Goal: Obtain resource: Download file/media

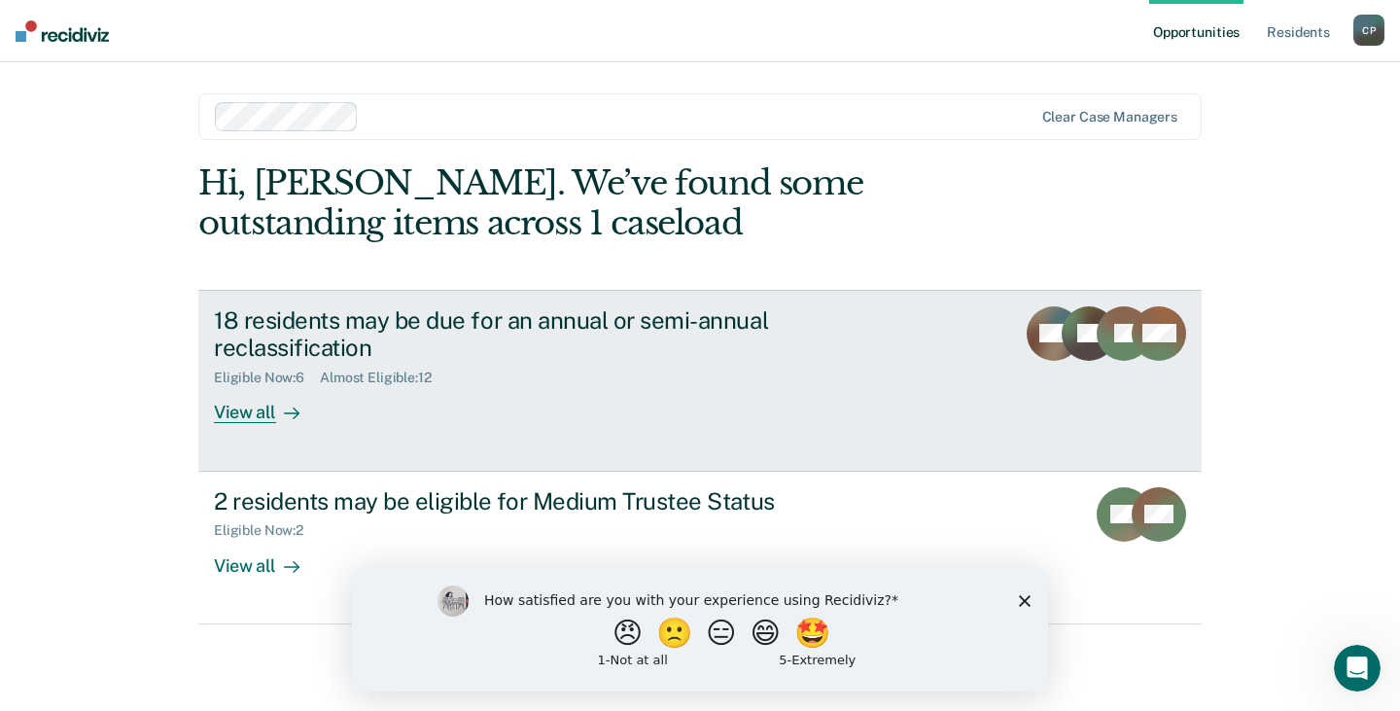
click at [261, 411] on div "View all" at bounding box center [268, 405] width 109 height 38
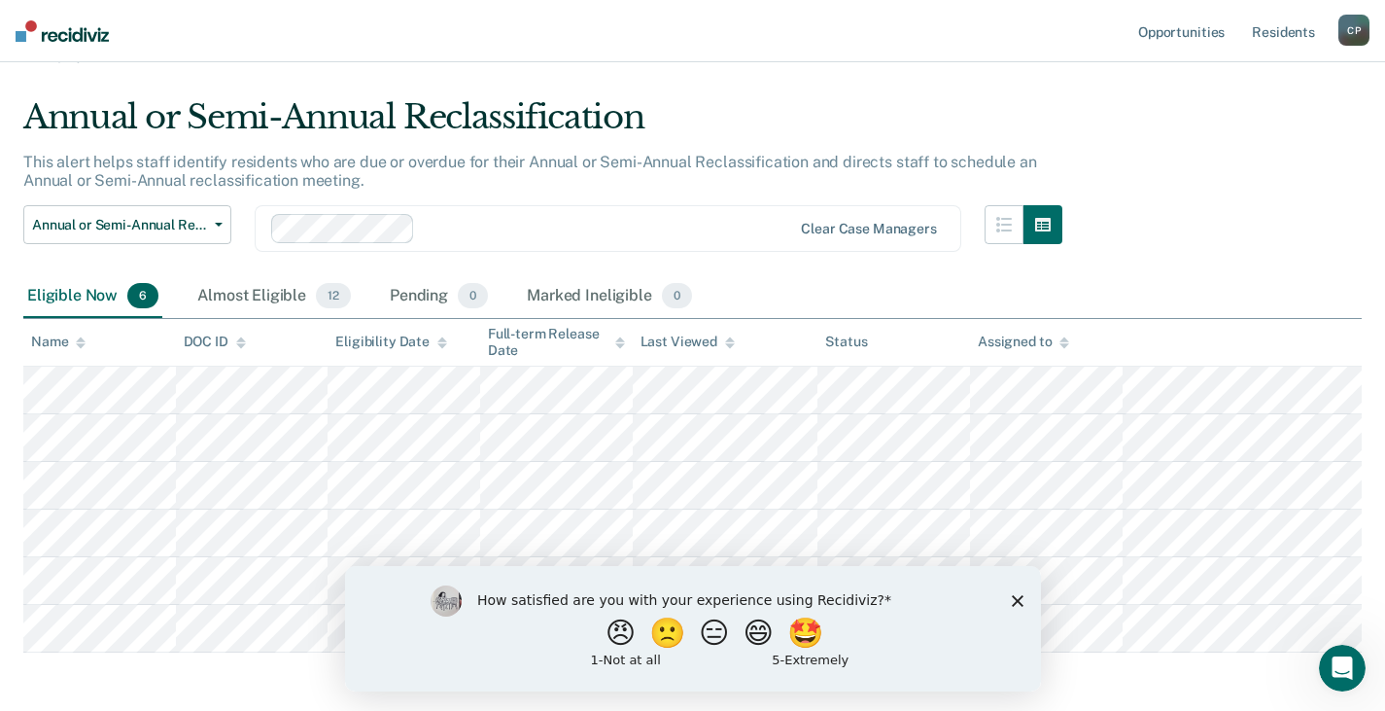
scroll to position [97, 0]
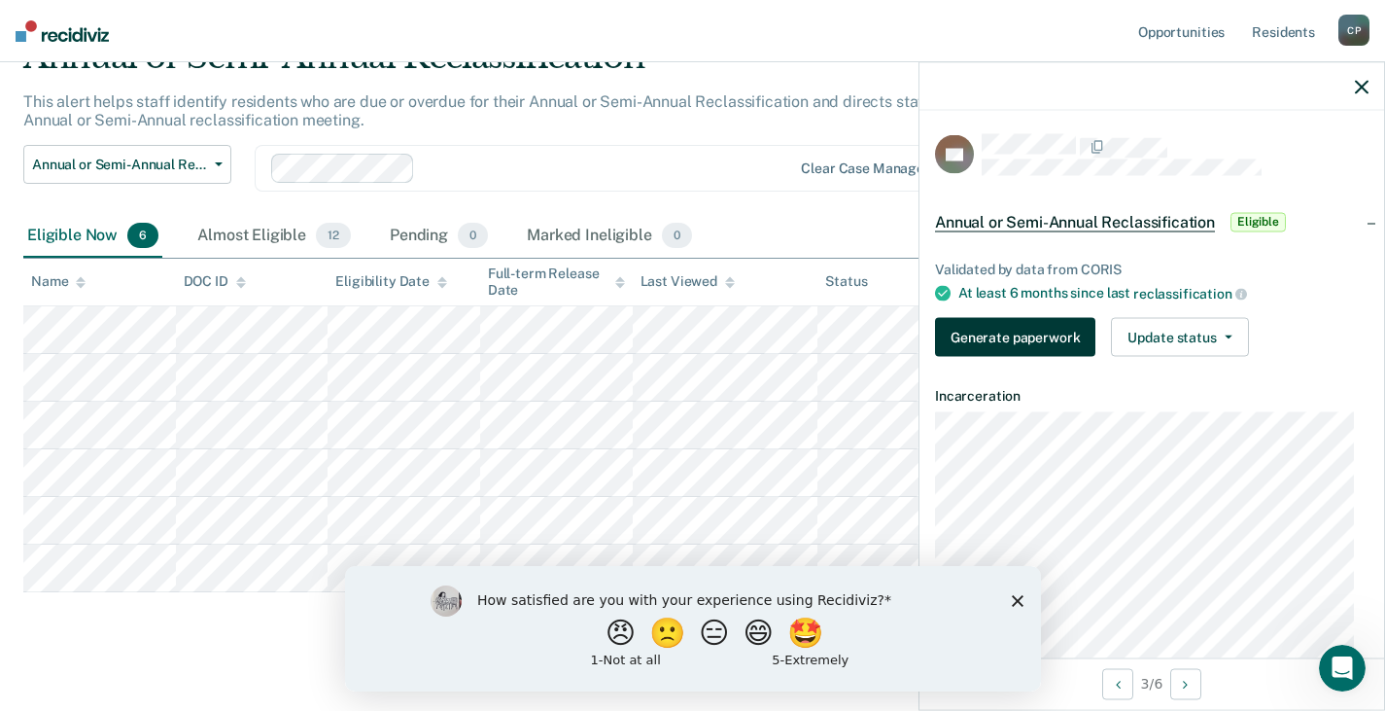
click at [1023, 351] on button "Generate paperwork" at bounding box center [1015, 336] width 160 height 39
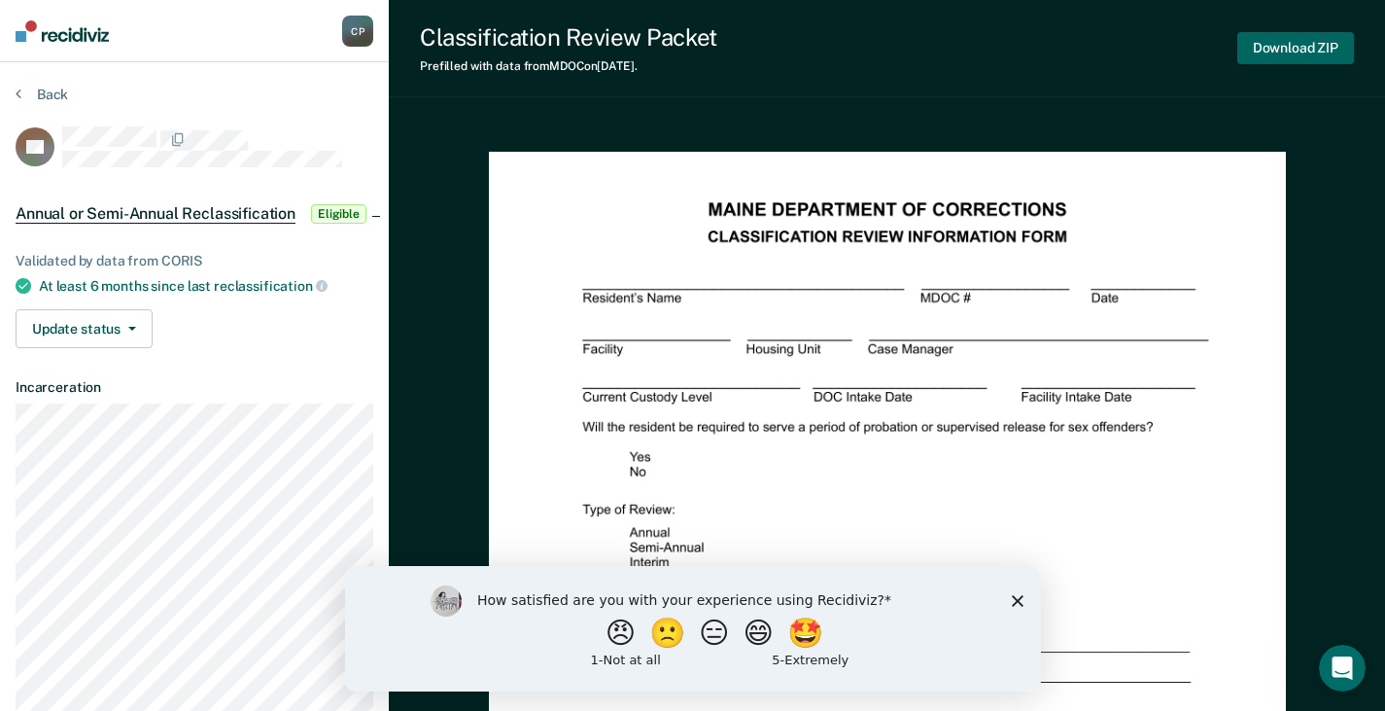
click at [1259, 55] on button "Download ZIP" at bounding box center [1295, 48] width 117 height 32
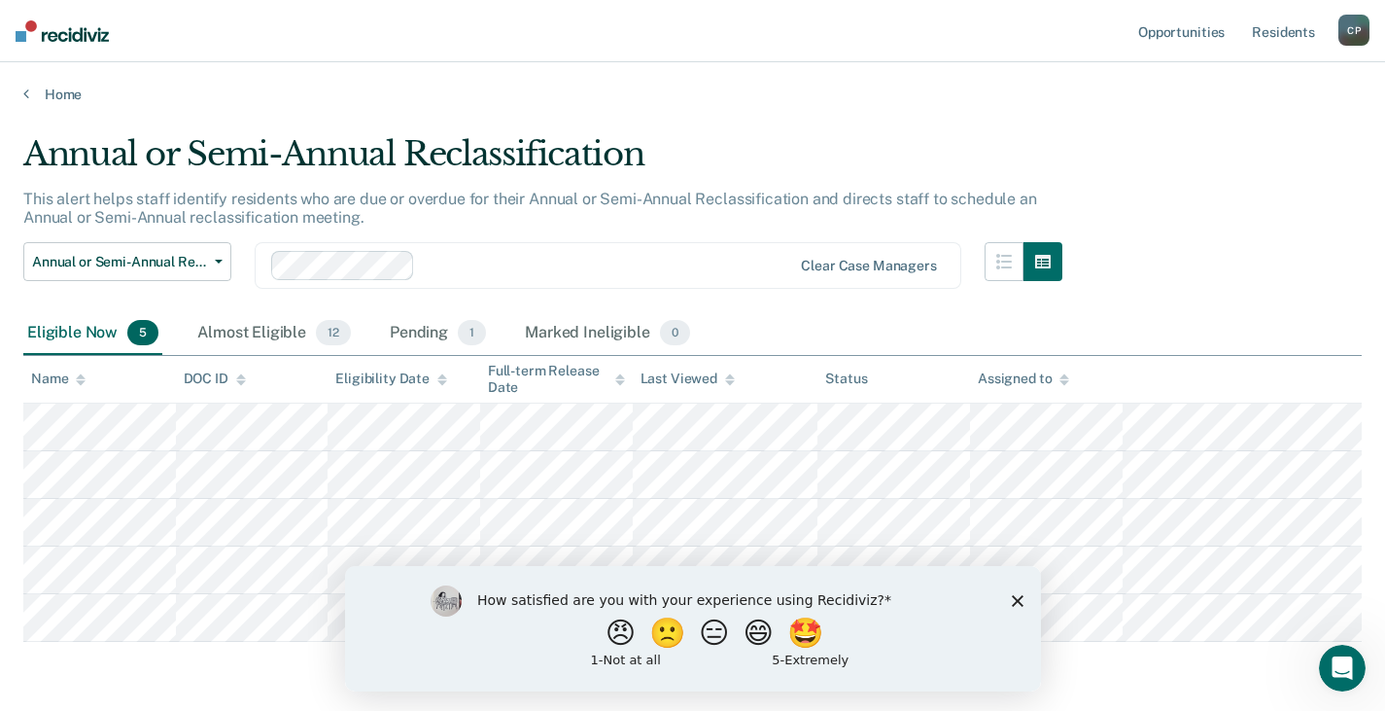
scroll to position [71, 0]
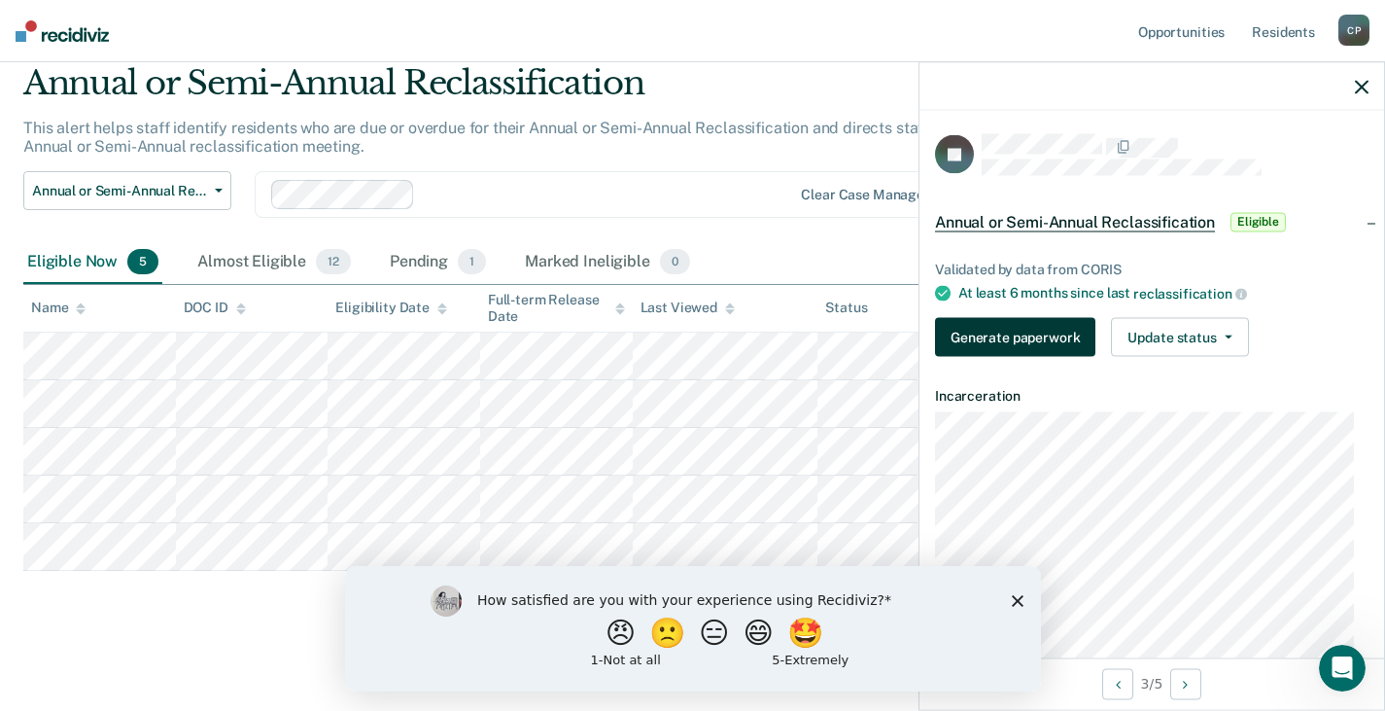
click at [991, 334] on button "Generate paperwork" at bounding box center [1015, 336] width 160 height 39
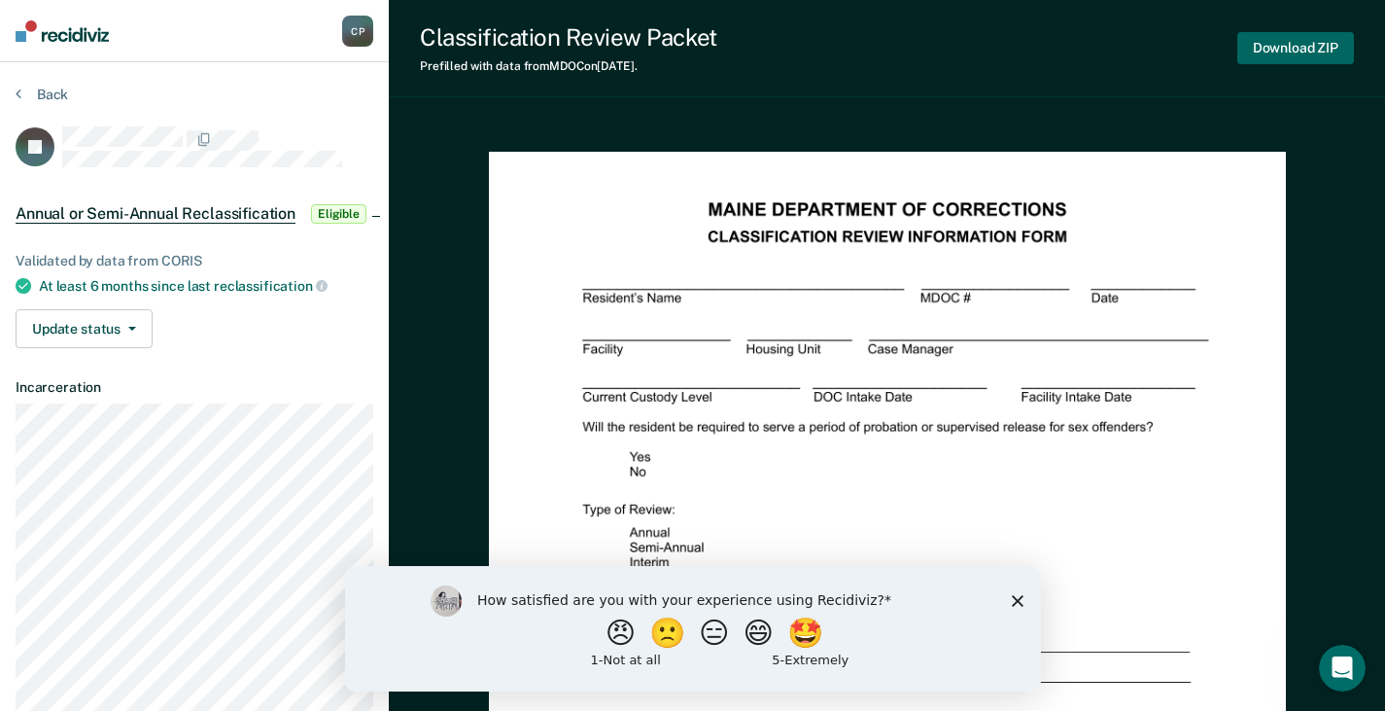
click at [1312, 46] on button "Download ZIP" at bounding box center [1295, 48] width 117 height 32
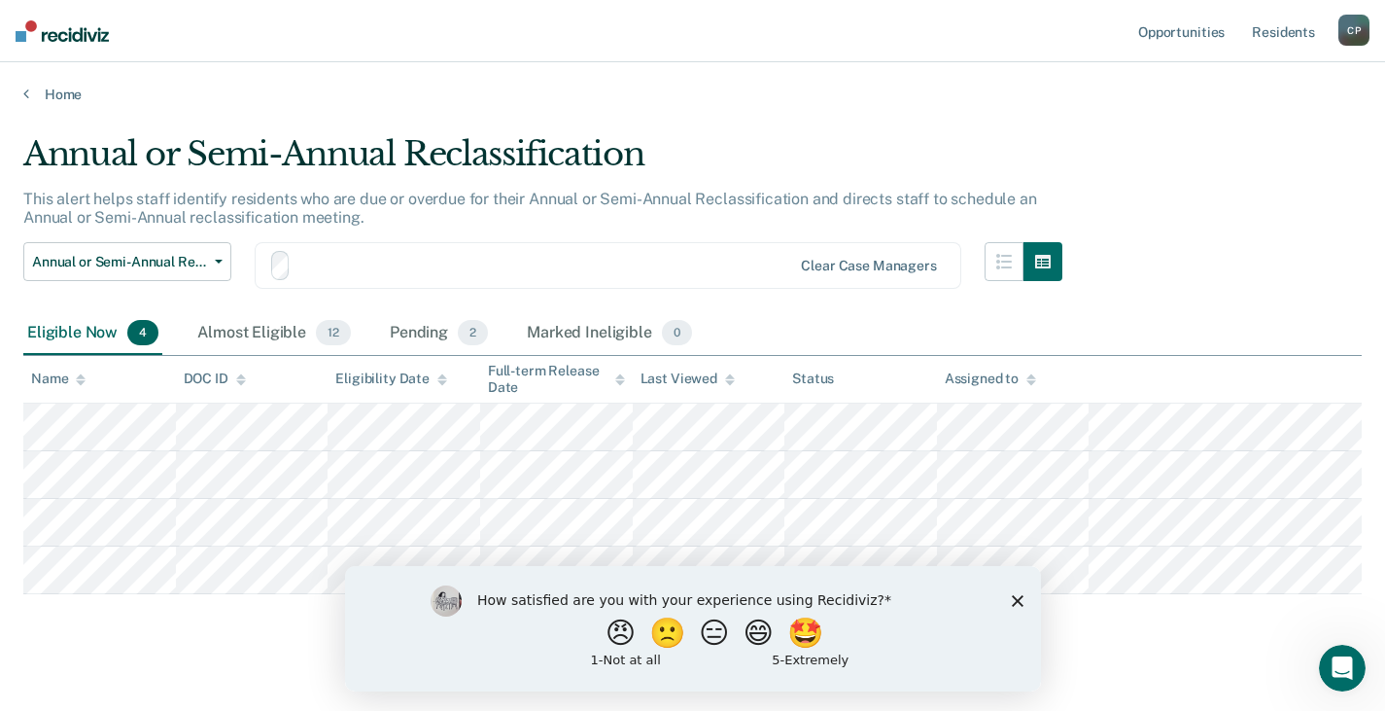
scroll to position [23, 0]
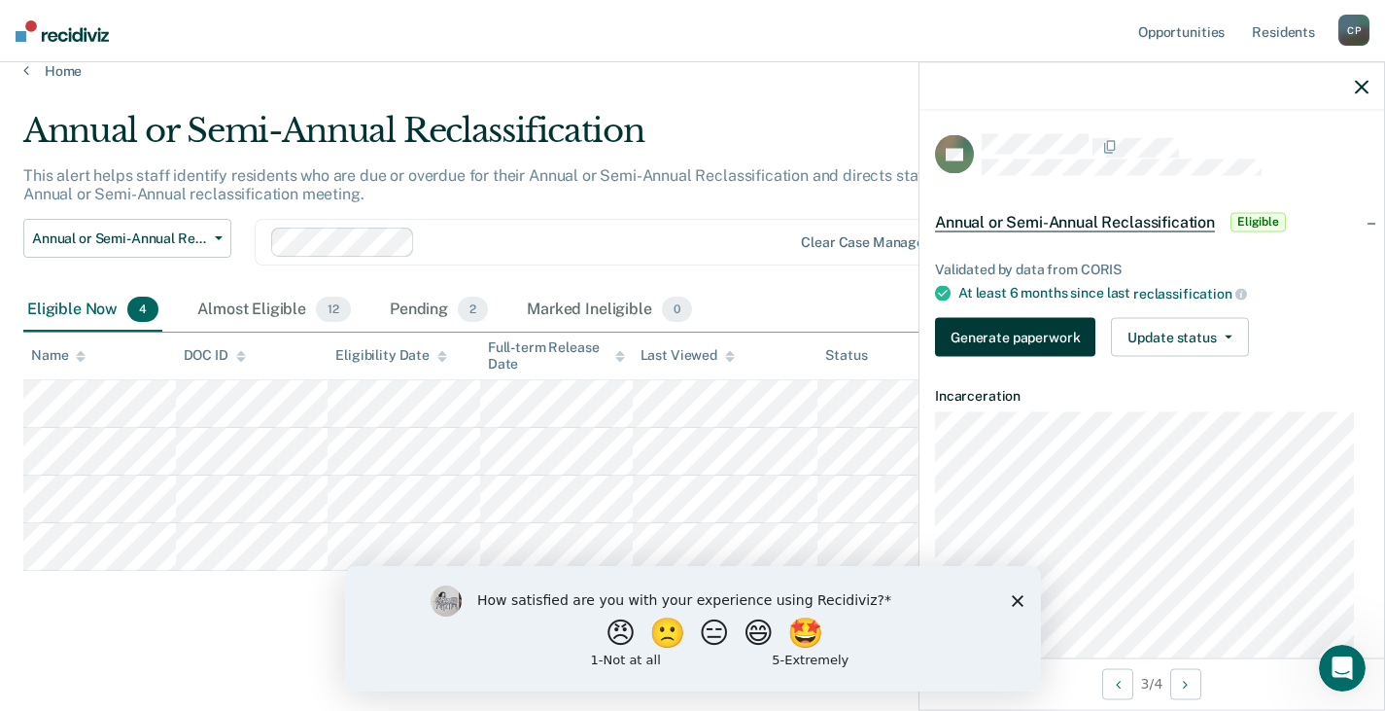
click at [1021, 332] on button "Generate paperwork" at bounding box center [1015, 336] width 160 height 39
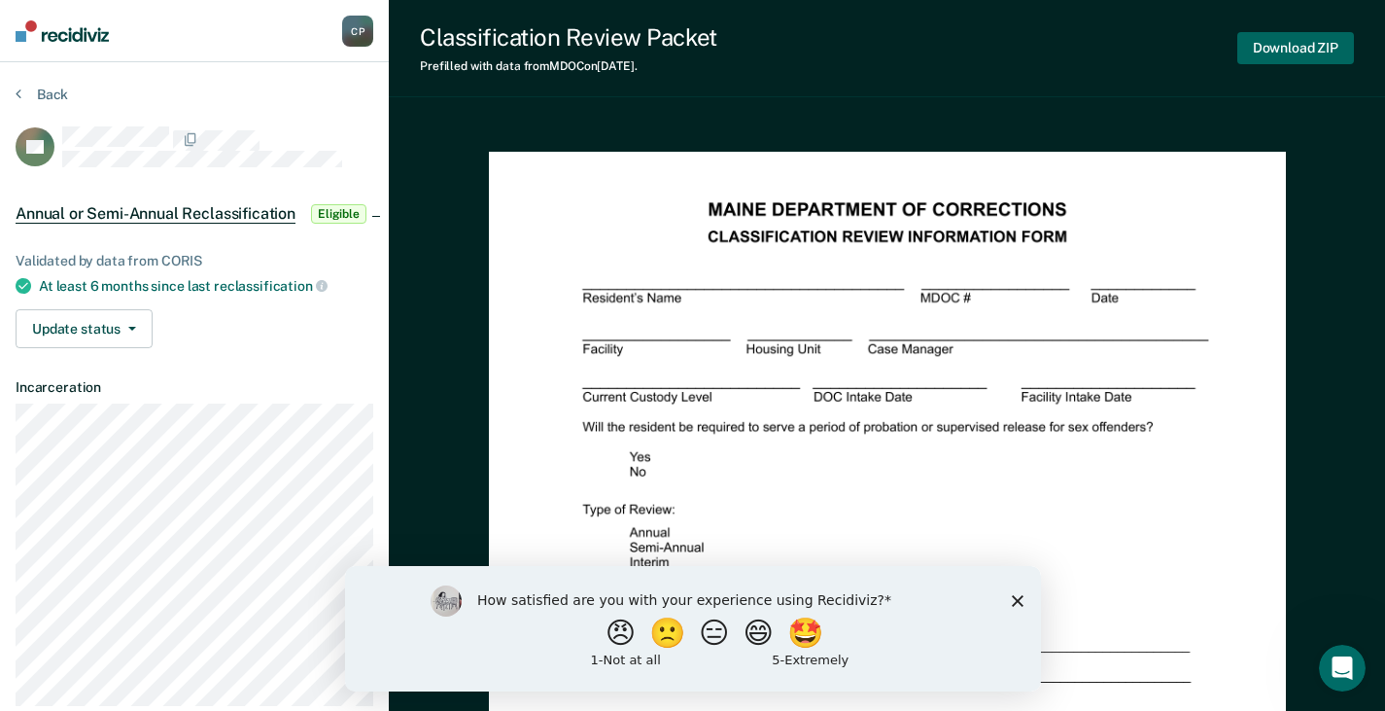
click at [1300, 54] on button "Download ZIP" at bounding box center [1295, 48] width 117 height 32
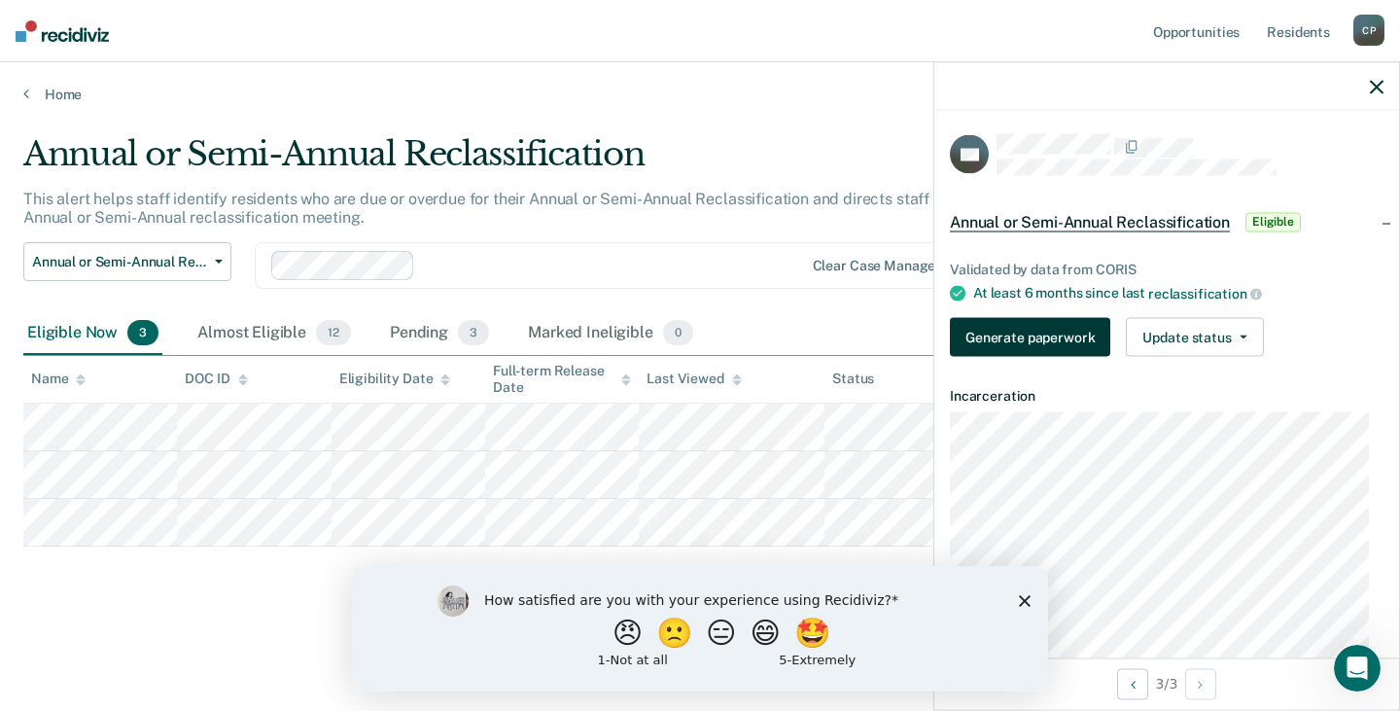
click at [974, 338] on button "Generate paperwork" at bounding box center [1030, 336] width 160 height 39
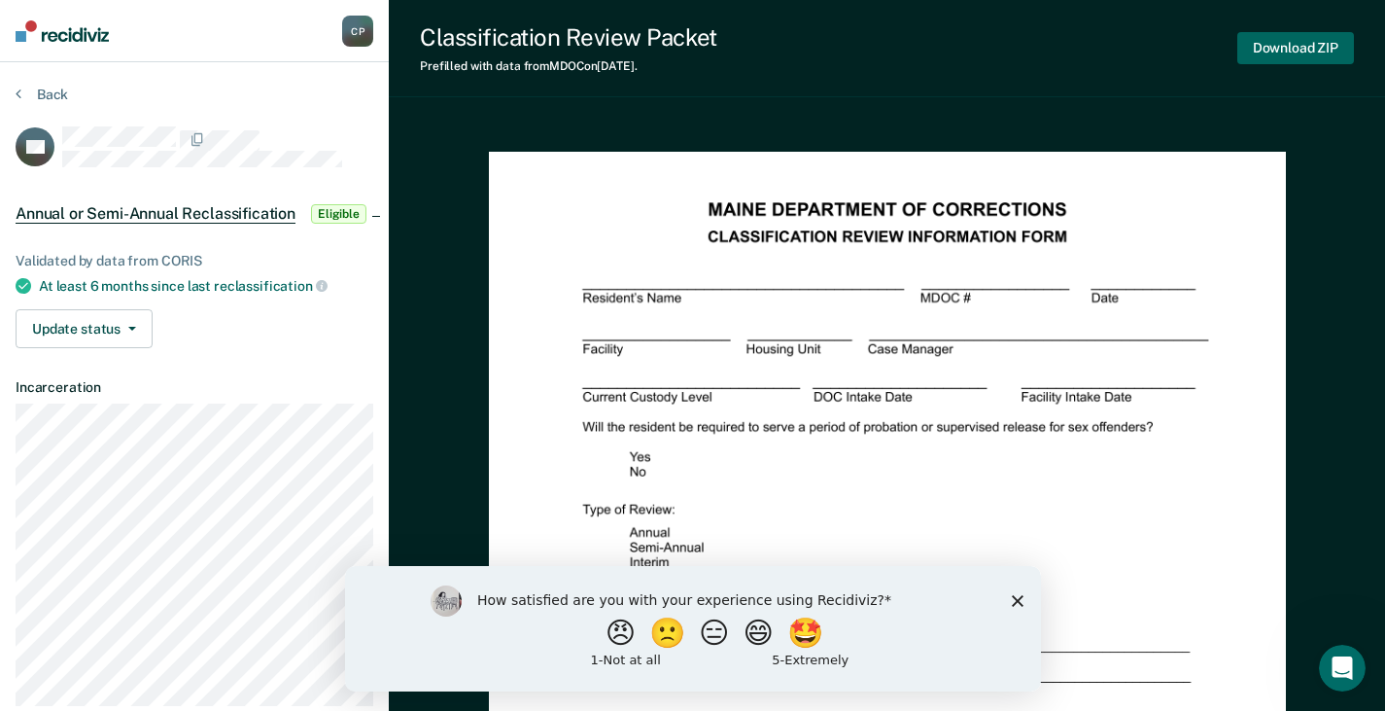
click at [1326, 49] on button "Download ZIP" at bounding box center [1295, 48] width 117 height 32
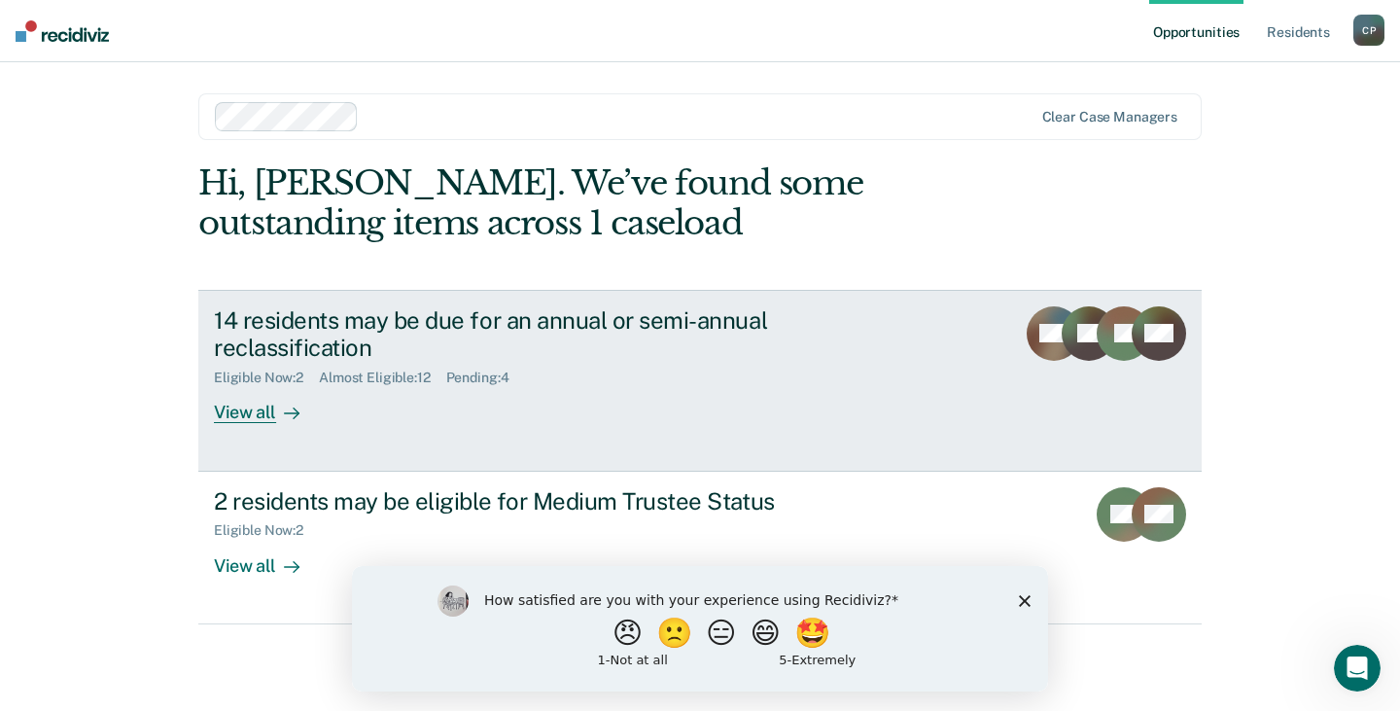
click at [253, 417] on div "View all" at bounding box center [268, 405] width 109 height 38
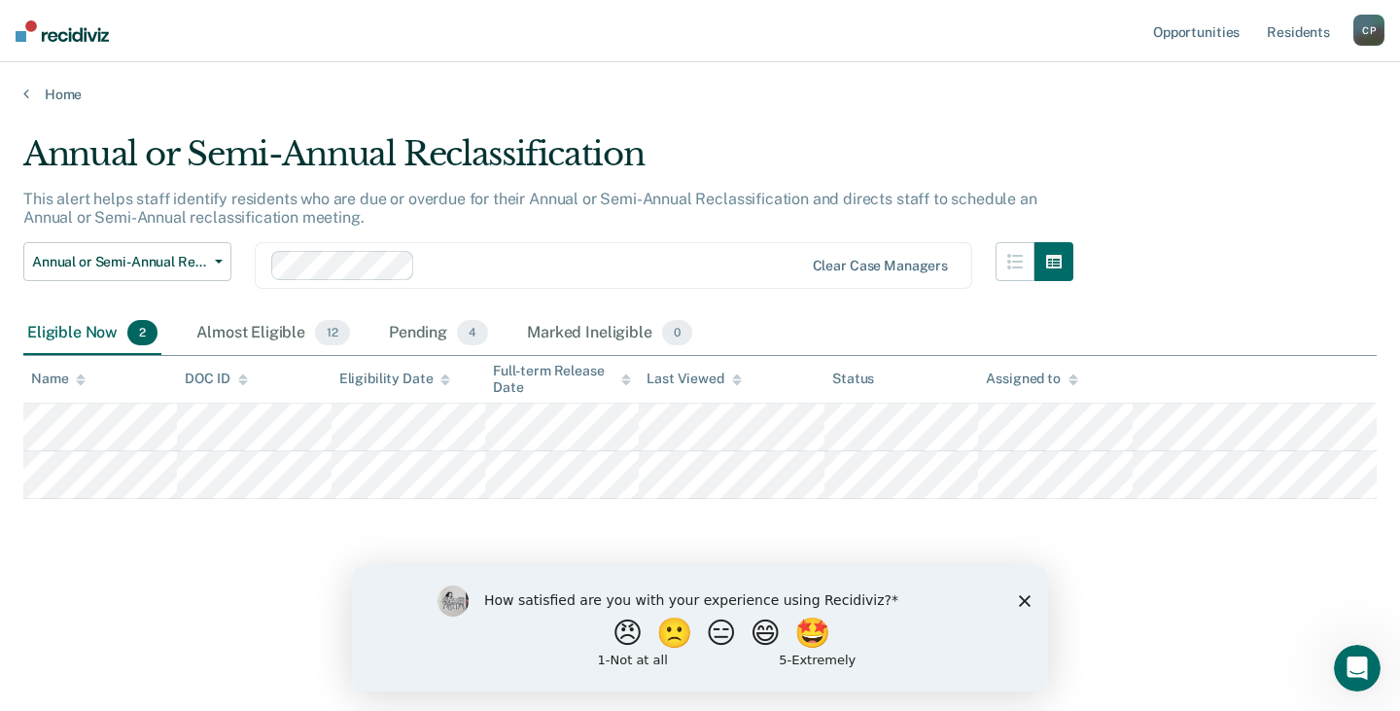
click at [1028, 594] on icon "Close survey" at bounding box center [1025, 600] width 12 height 12
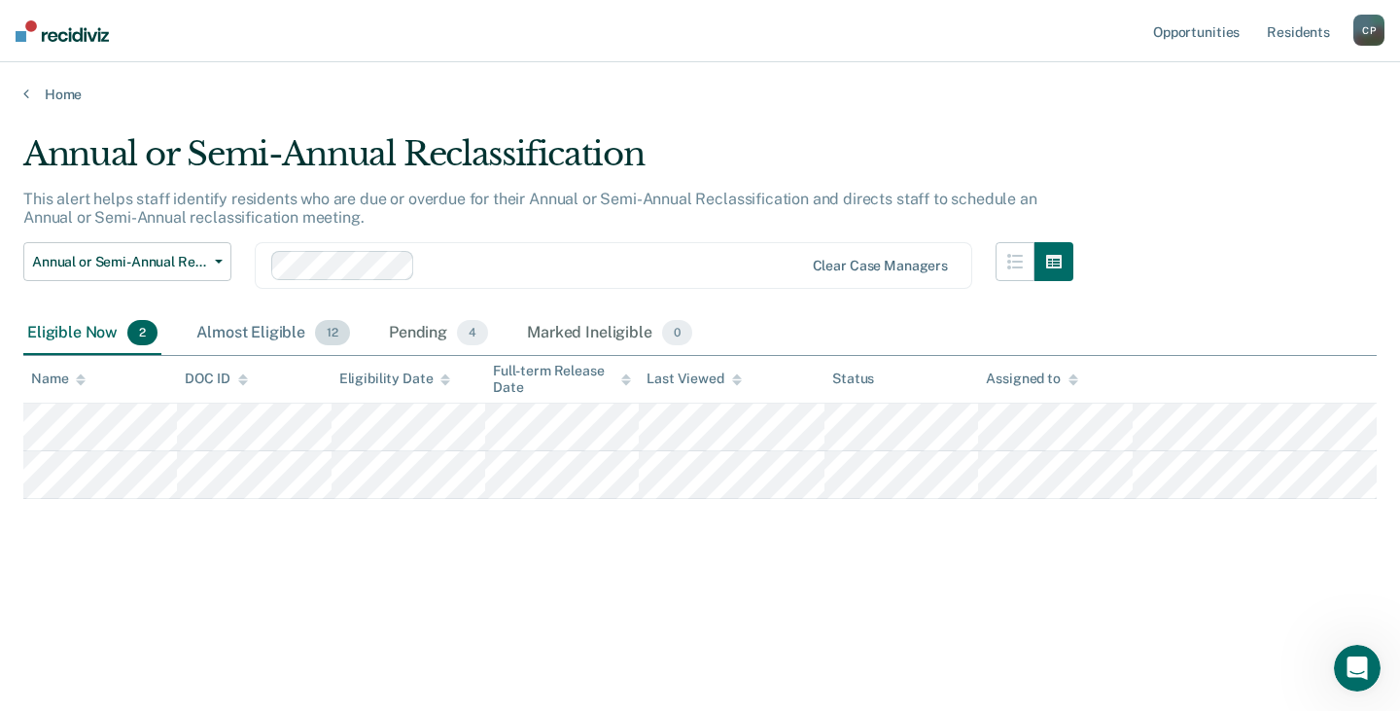
click at [296, 331] on div "Almost Eligible 12" at bounding box center [272, 333] width 161 height 43
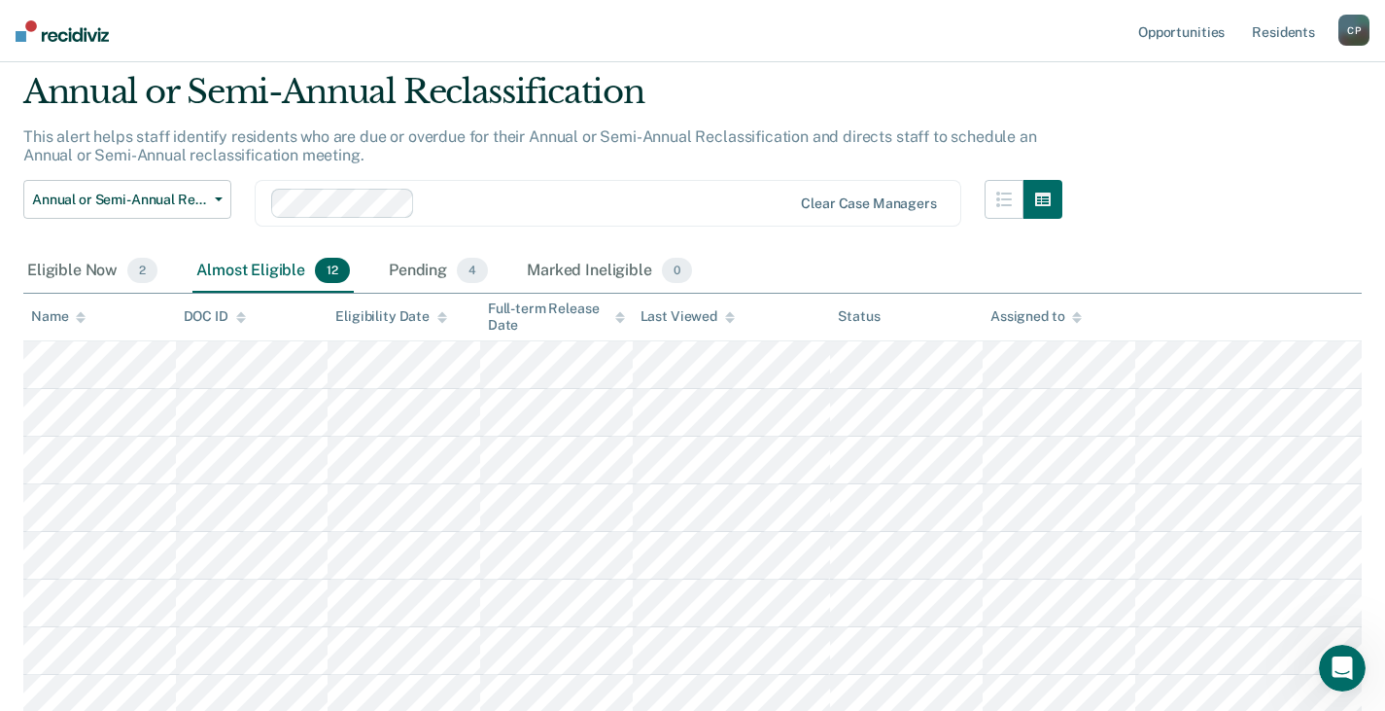
scroll to position [97, 0]
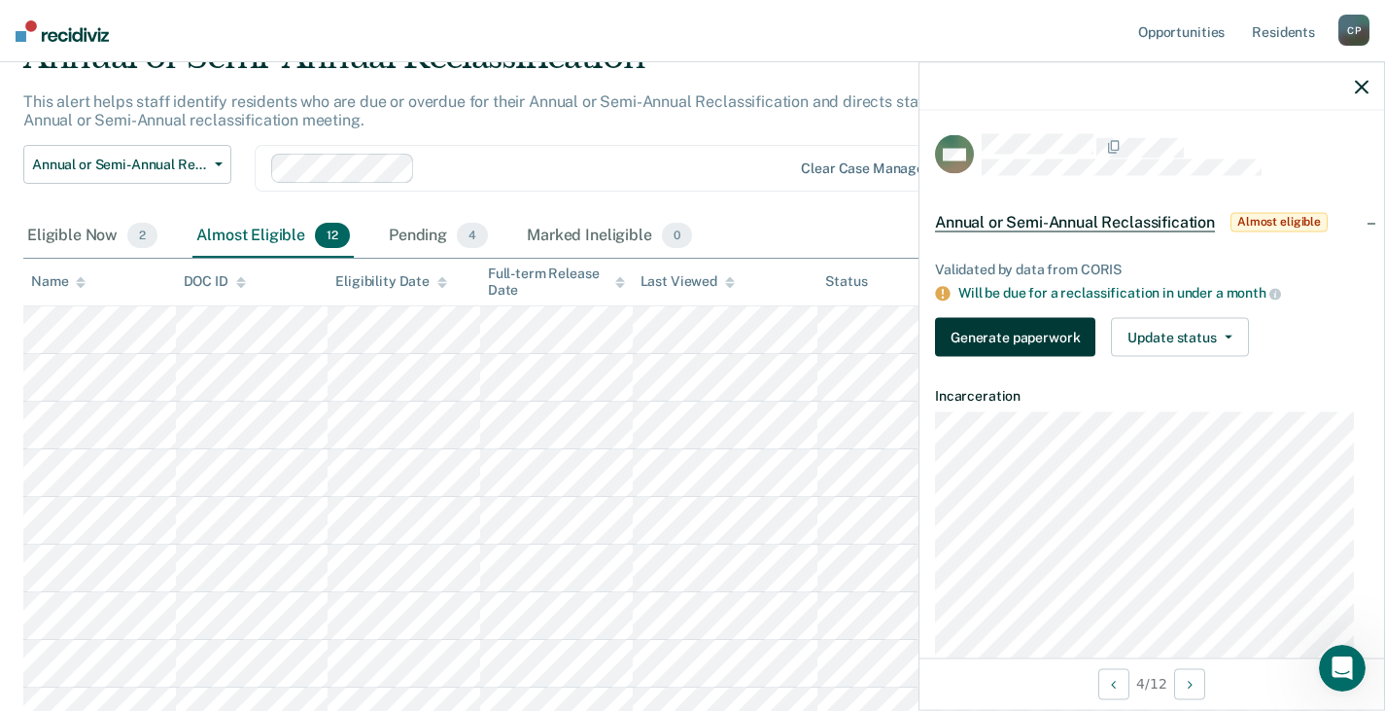
click at [987, 343] on button "Generate paperwork" at bounding box center [1015, 336] width 160 height 39
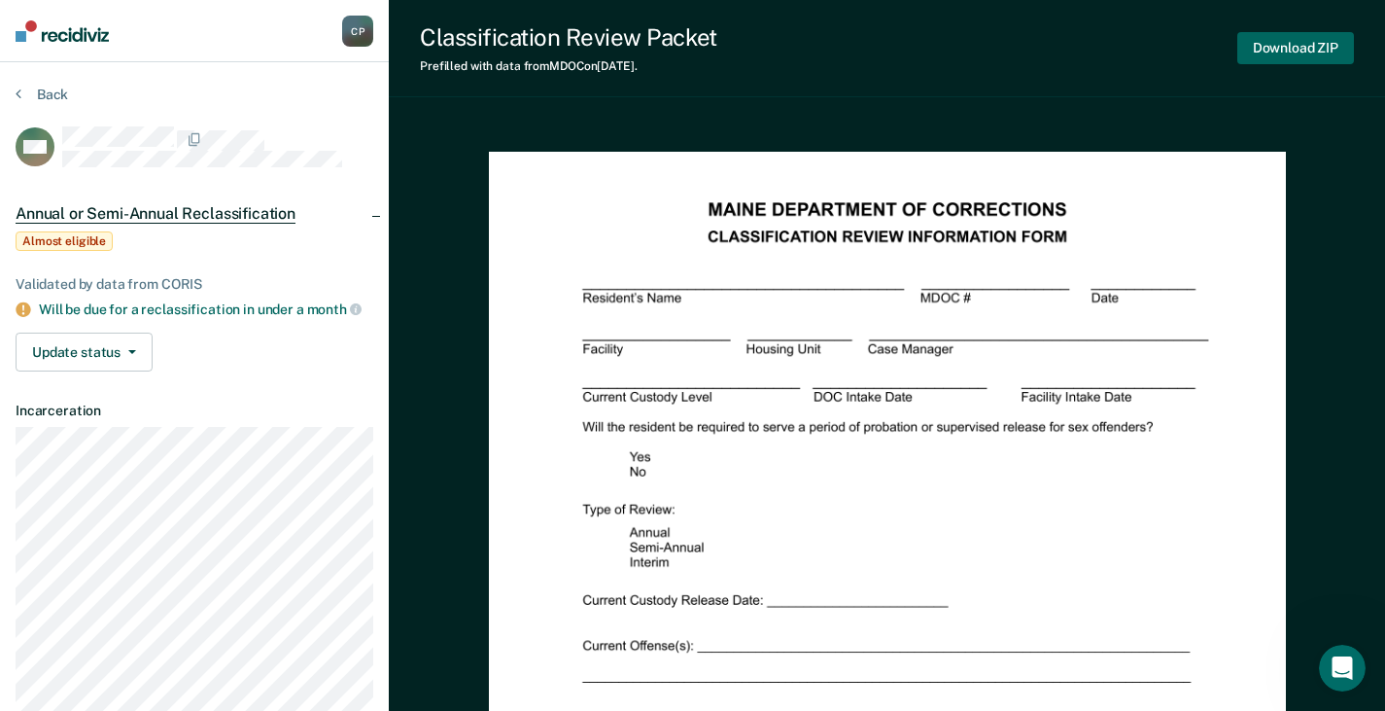
click at [1303, 55] on button "Download ZIP" at bounding box center [1295, 48] width 117 height 32
